Goal: Book appointment/travel/reservation

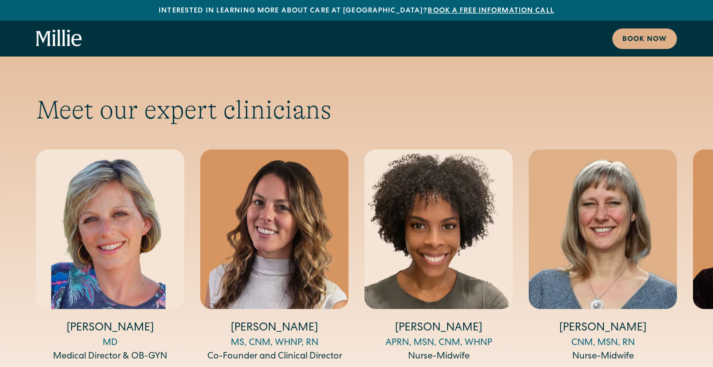
scroll to position [3580, 0]
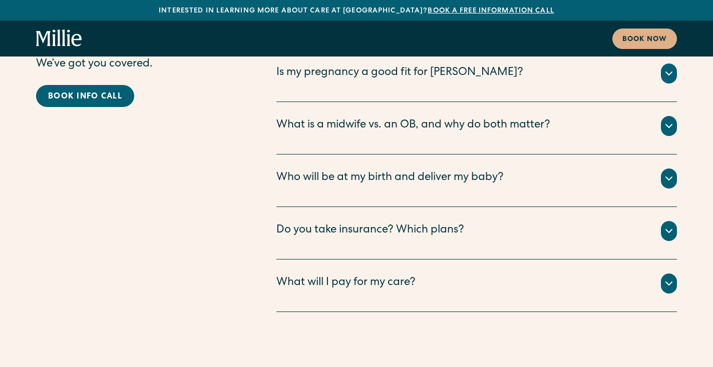
scroll to position [5383, 0]
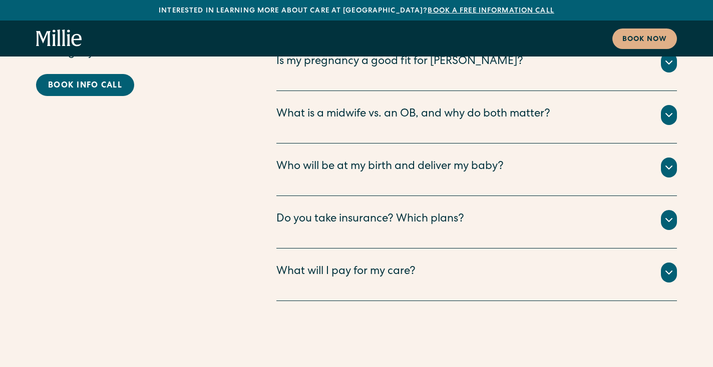
click at [672, 214] on icon at bounding box center [669, 220] width 12 height 12
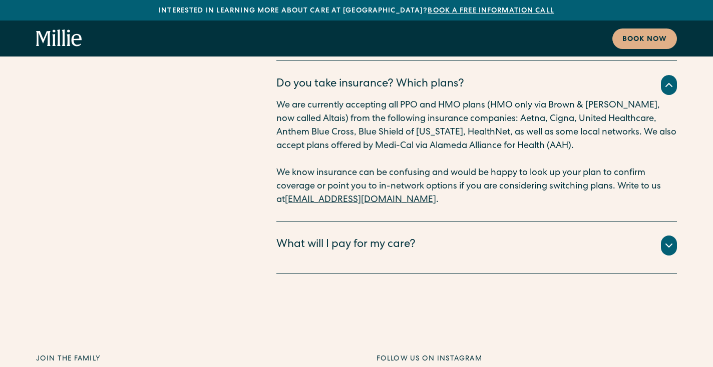
scroll to position [5520, 0]
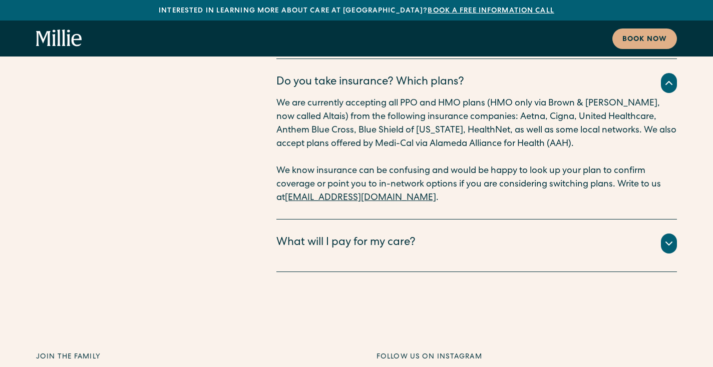
click at [666, 238] on icon at bounding box center [669, 244] width 12 height 12
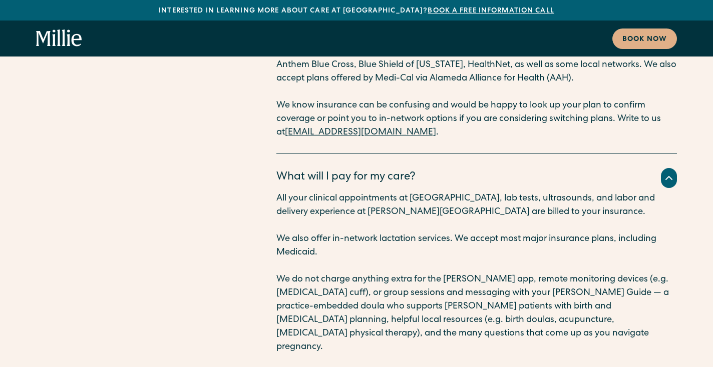
scroll to position [5588, 0]
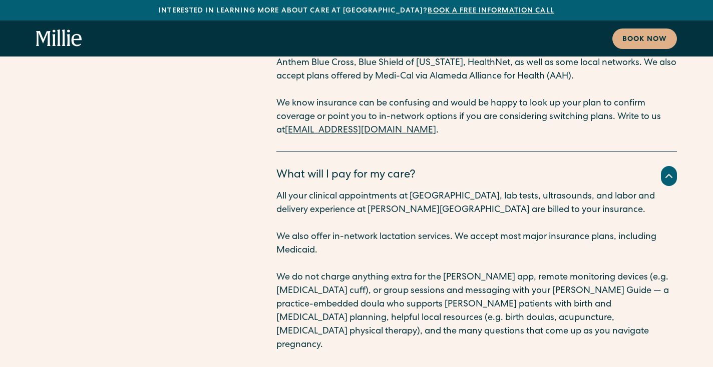
drag, startPoint x: 456, startPoint y: 164, endPoint x: 460, endPoint y: 172, distance: 9.0
click at [460, 231] on p "We also offer in-network lactation services. We accept most major insurance pla…" at bounding box center [476, 244] width 400 height 27
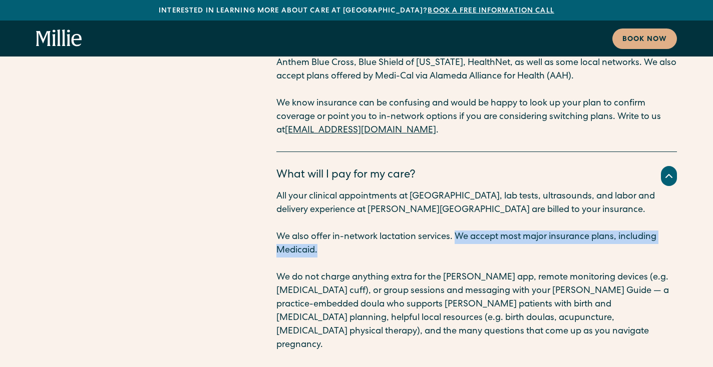
click at [460, 231] on p "We also offer in-network lactation services. We accept most major insurance pla…" at bounding box center [476, 244] width 400 height 27
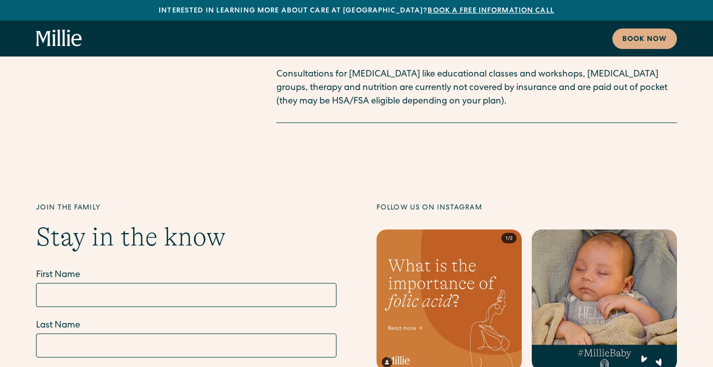
scroll to position [5838, 0]
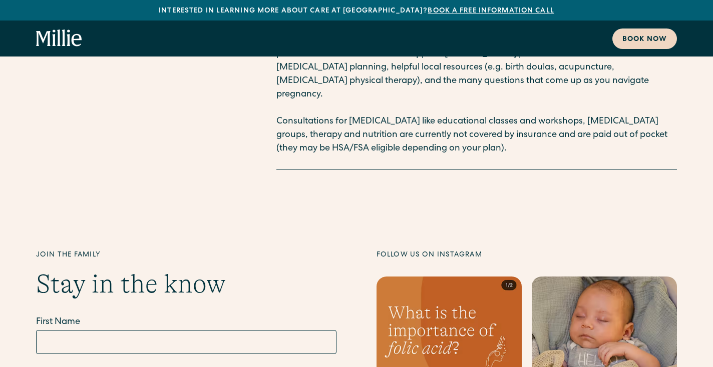
click at [637, 31] on link "Book now" at bounding box center [644, 39] width 65 height 21
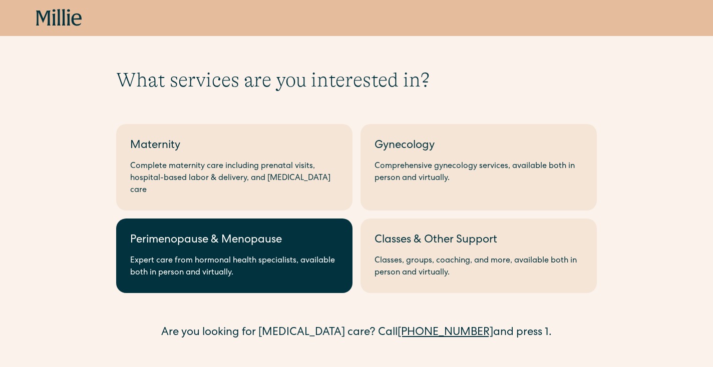
click at [303, 237] on div "Perimenopause & Menopause" at bounding box center [234, 241] width 208 height 17
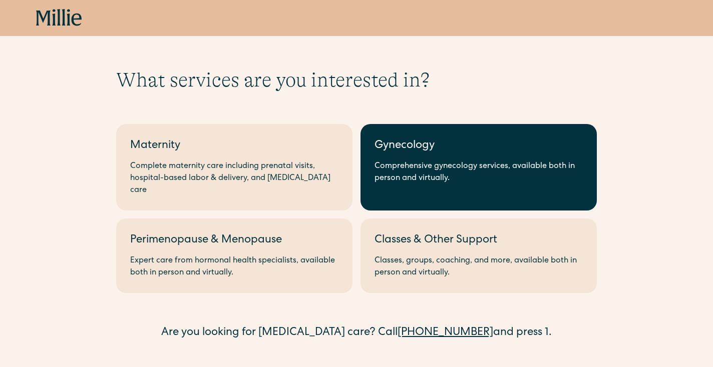
click at [425, 192] on link "Gynecology Comprehensive gynecology services, available both in person and virt…" at bounding box center [478, 167] width 236 height 87
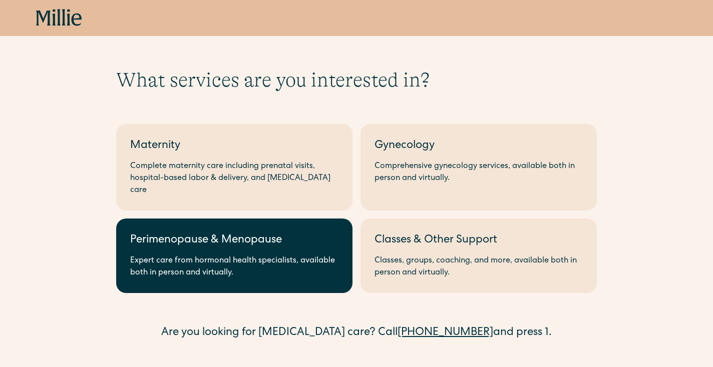
click at [178, 233] on div "Perimenopause & Menopause" at bounding box center [234, 241] width 208 height 17
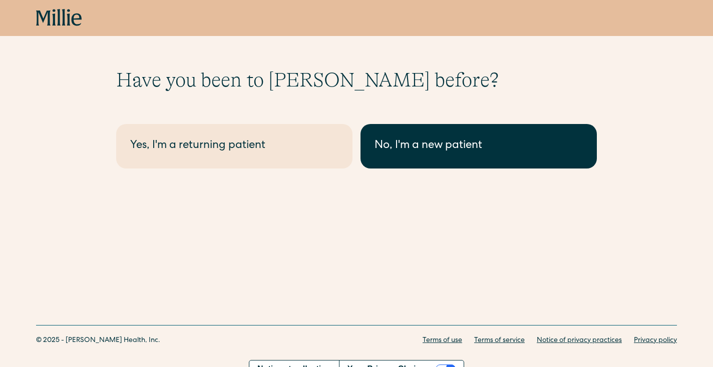
click at [387, 167] on link "No, I'm a new patient" at bounding box center [478, 146] width 236 height 45
click at [428, 140] on div "No, I'm a new patient" at bounding box center [478, 146] width 208 height 17
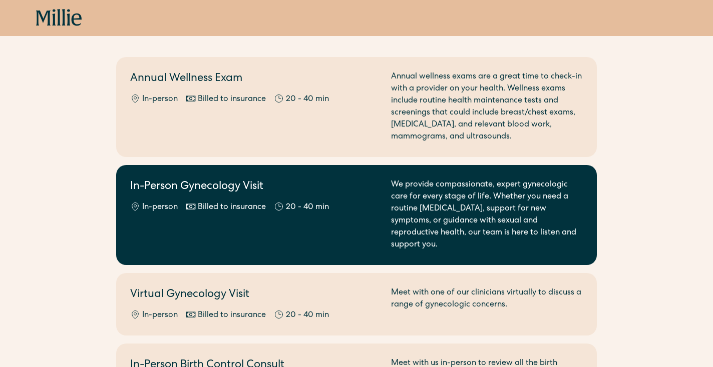
scroll to position [73, 0]
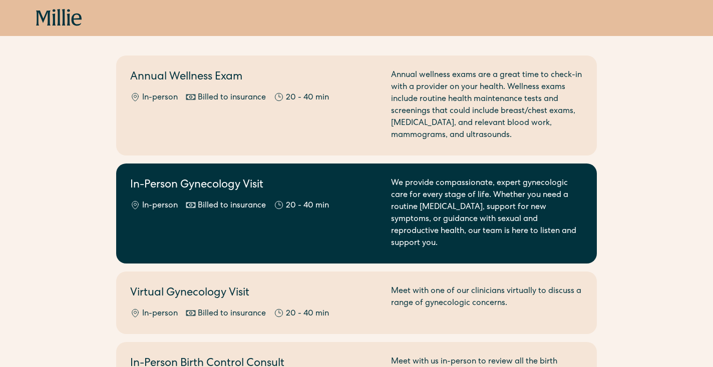
click at [549, 210] on div "We provide compassionate, expert gynecologic care for every stage of life. Whet…" at bounding box center [487, 214] width 192 height 72
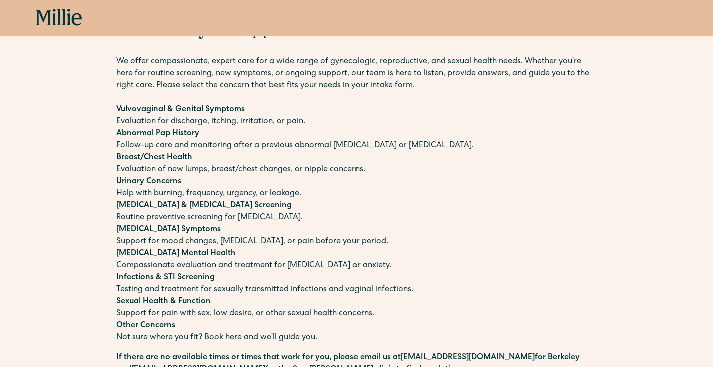
scroll to position [49, 0]
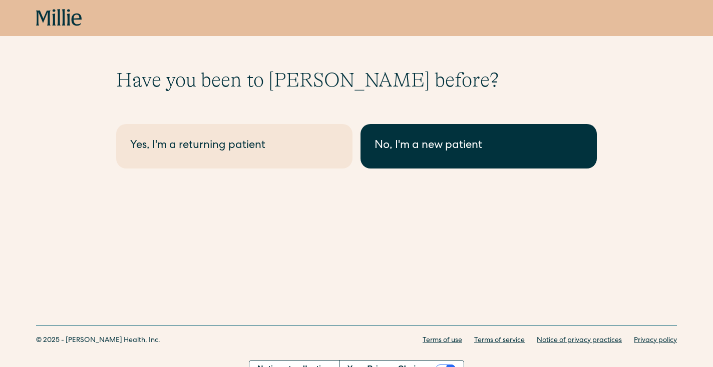
click at [424, 148] on div "No, I'm a new patient" at bounding box center [478, 146] width 208 height 17
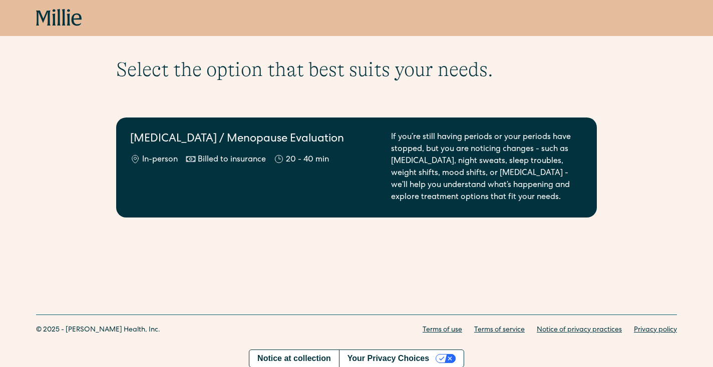
scroll to position [15, 0]
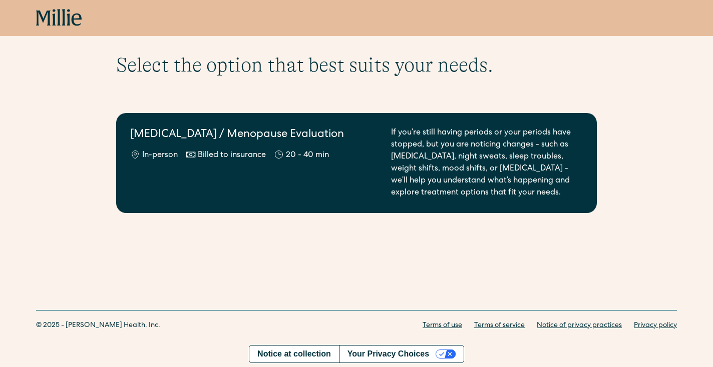
click at [432, 173] on div "If you’re still having periods or your periods have stopped, but you are notici…" at bounding box center [487, 163] width 192 height 72
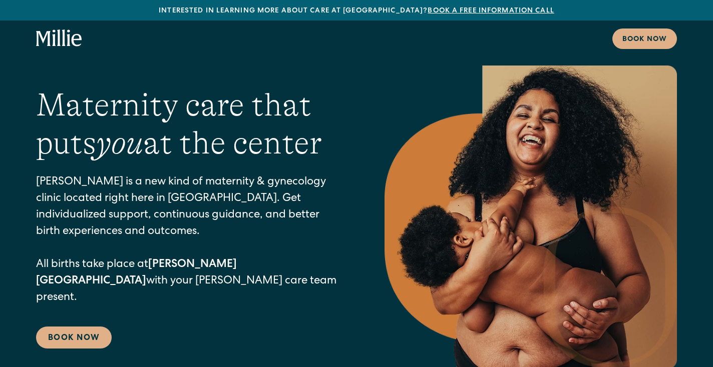
scroll to position [26, 0]
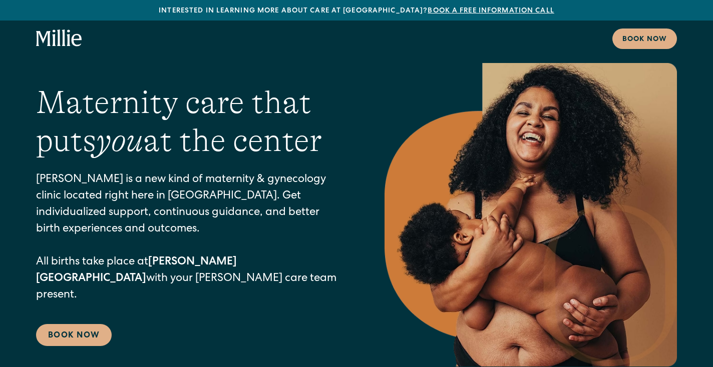
click at [427, 11] on link "Book a free information call" at bounding box center [490, 11] width 126 height 7
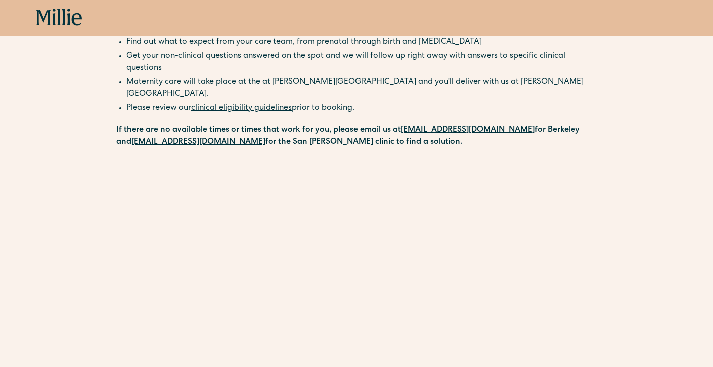
scroll to position [100, 0]
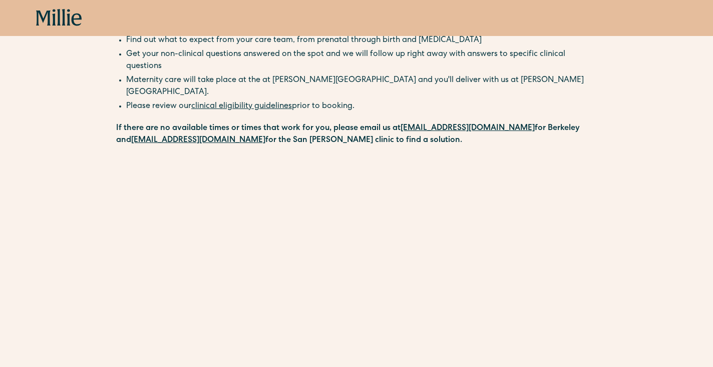
click at [267, 103] on link "clinical eligibility guidelines" at bounding box center [241, 107] width 101 height 8
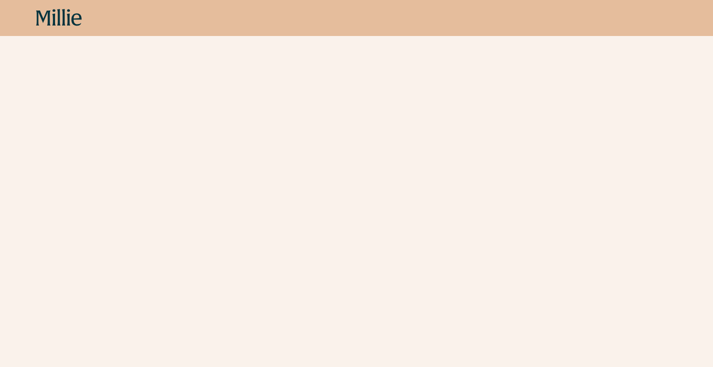
scroll to position [0, 0]
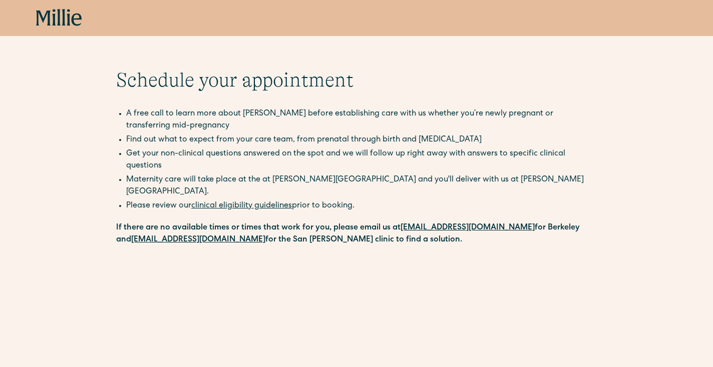
click at [74, 25] on icon at bounding box center [77, 20] width 10 height 13
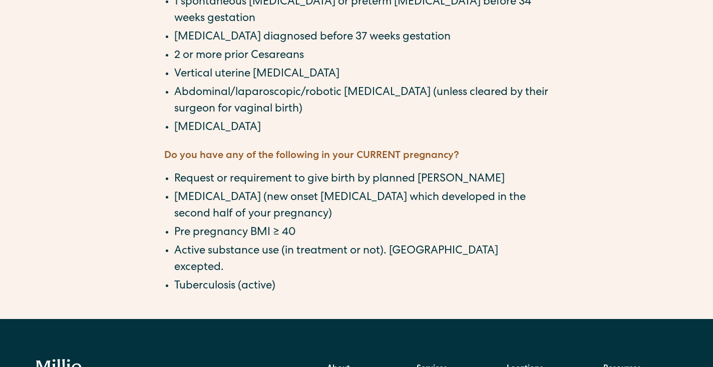
scroll to position [1009, 0]
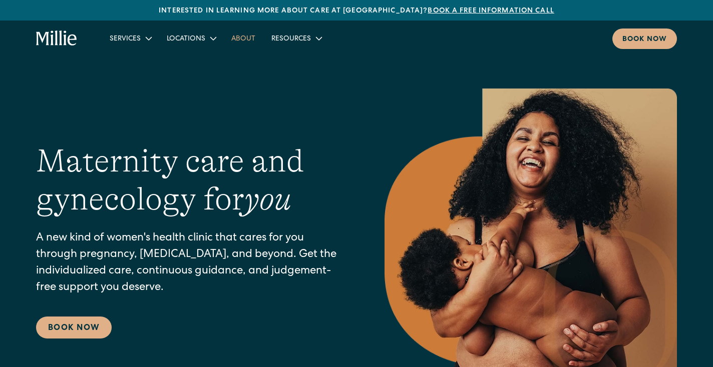
click at [240, 41] on link "About" at bounding box center [243, 38] width 40 height 17
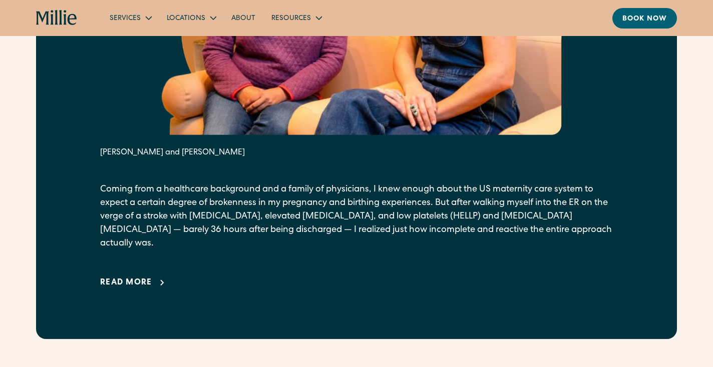
scroll to position [655, 0]
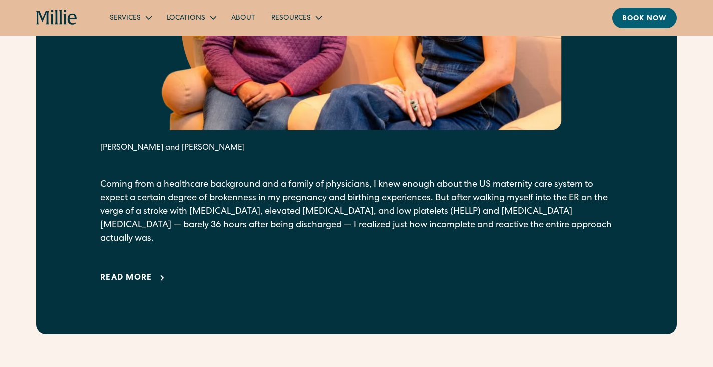
click at [138, 273] on div "Read more" at bounding box center [126, 279] width 52 height 12
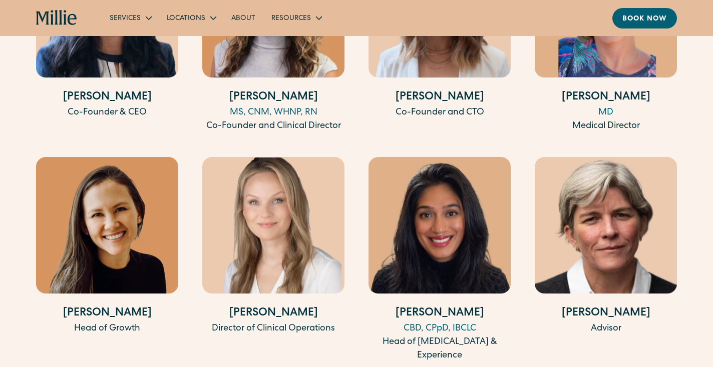
scroll to position [3043, 0]
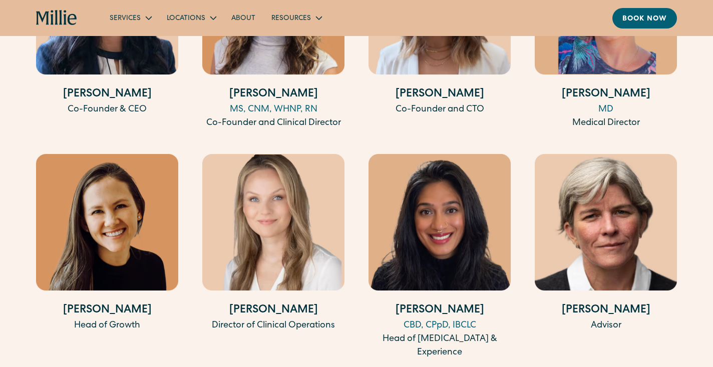
click at [606, 103] on div "MD" at bounding box center [606, 110] width 142 height 14
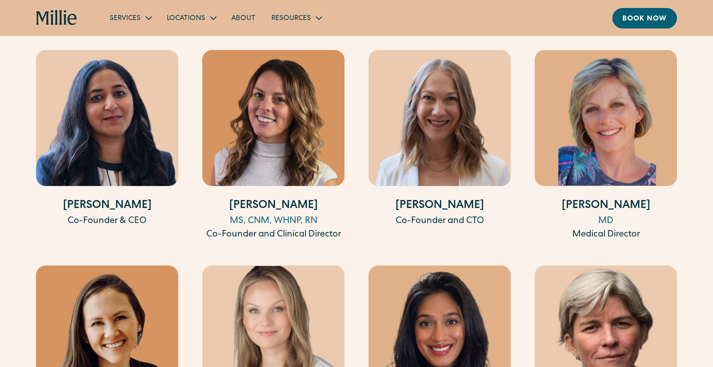
click at [606, 96] on img at bounding box center [606, 118] width 142 height 136
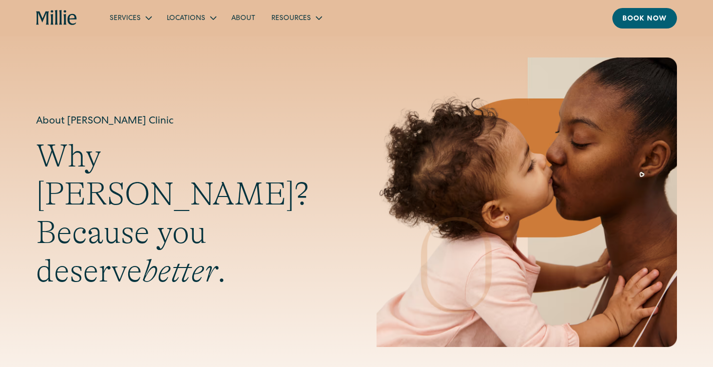
scroll to position [0, 0]
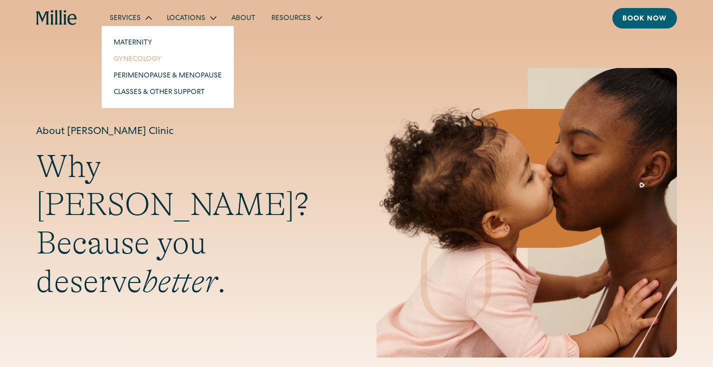
click at [131, 61] on link "Gynecology" at bounding box center [168, 59] width 124 height 17
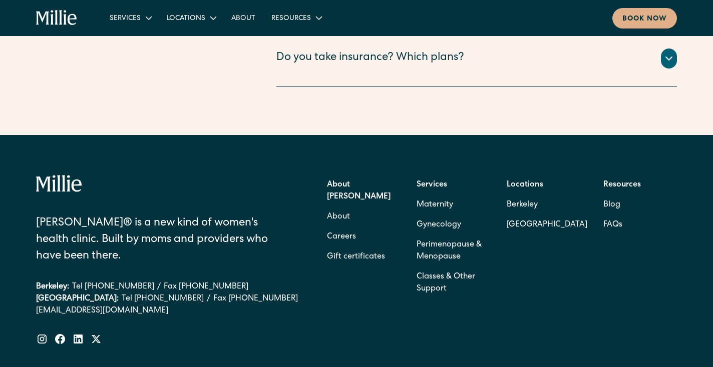
scroll to position [2053, 0]
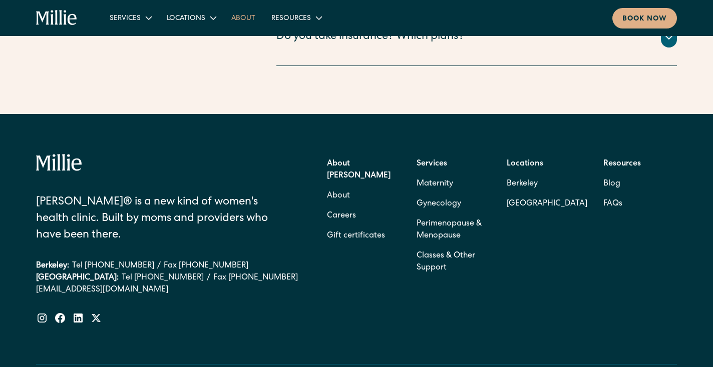
click at [238, 20] on link "About" at bounding box center [243, 18] width 40 height 17
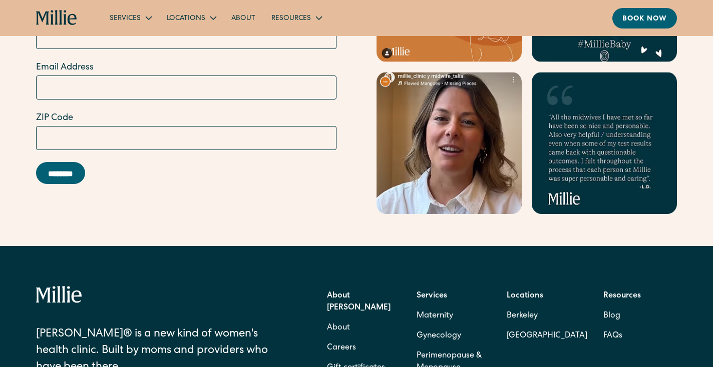
scroll to position [3278, 0]
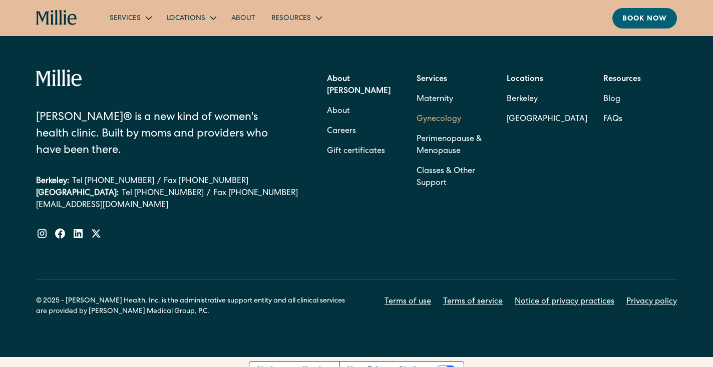
click at [427, 110] on link "Gynecology" at bounding box center [438, 120] width 45 height 20
